Goal: Book appointment/travel/reservation

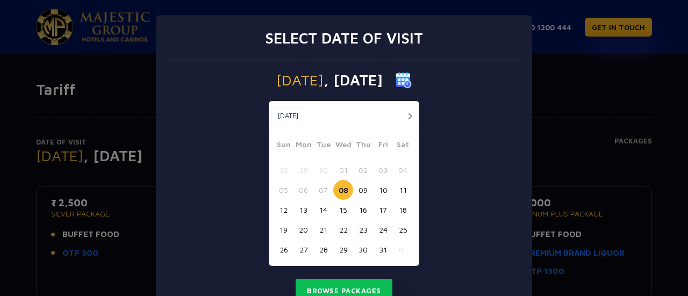
click at [403, 114] on button "button" at bounding box center [409, 116] width 13 height 13
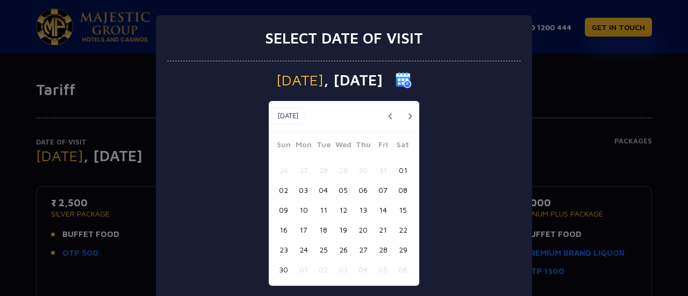
click at [403, 114] on button "button" at bounding box center [409, 116] width 13 height 13
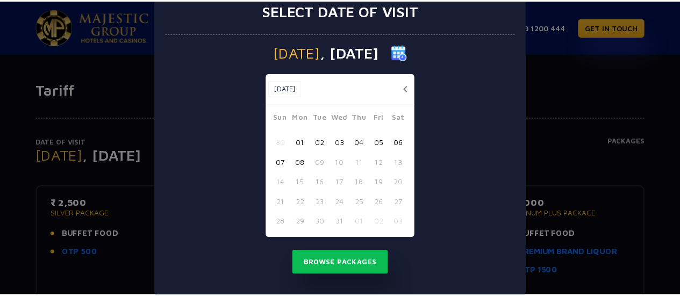
scroll to position [44, 0]
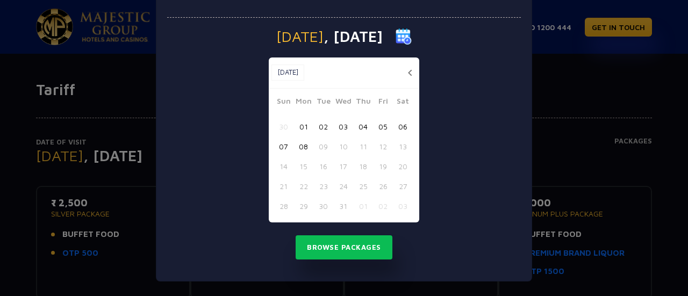
click at [551, 109] on div "Select date of visit [DATE] [DATE] [DATE] Sun Mon Tue Wed Thu Fri Sat 30 01 02 …" at bounding box center [344, 148] width 688 height 296
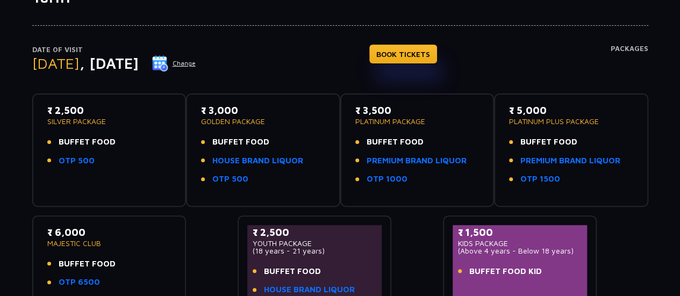
scroll to position [108, 0]
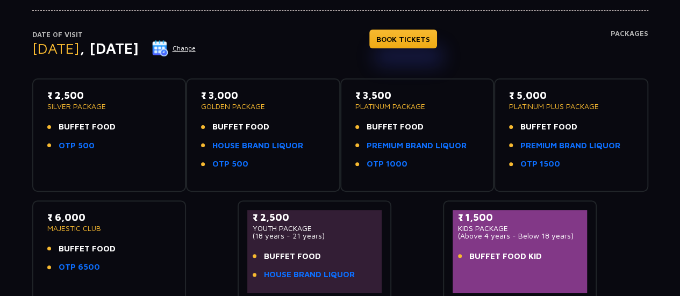
click at [230, 105] on p "GOLDEN PACKAGE" at bounding box center [263, 107] width 124 height 8
click at [370, 104] on p "PLATINUM PACKAGE" at bounding box center [417, 107] width 124 height 8
click at [233, 107] on p "GOLDEN PACKAGE" at bounding box center [263, 107] width 124 height 8
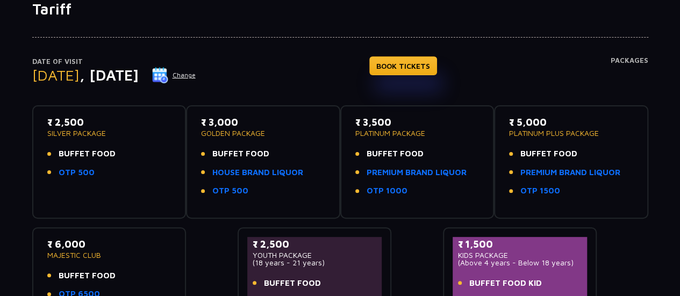
scroll to position [0, 0]
